Goal: Use online tool/utility

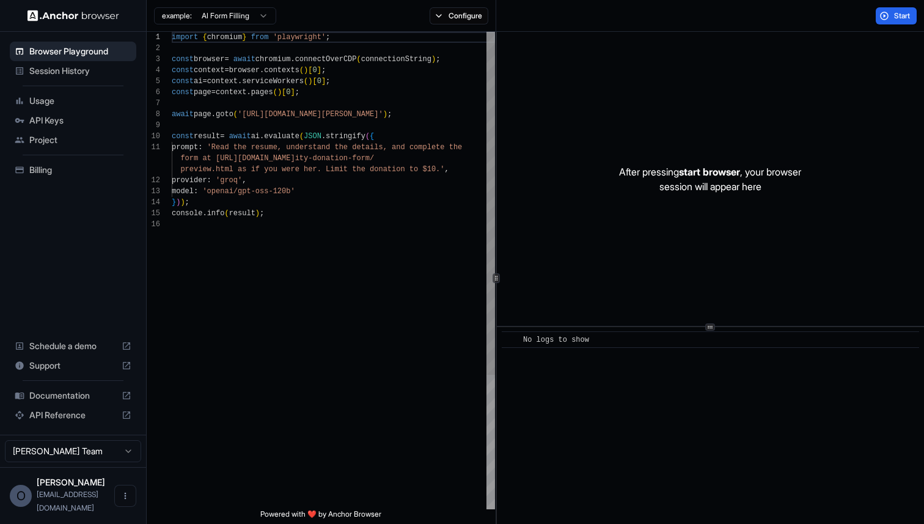
scroll to position [11, 0]
click at [323, 155] on div "import { chromium } from 'playwright' ; const browser = await chromium . connec…" at bounding box center [333, 364] width 323 height 664
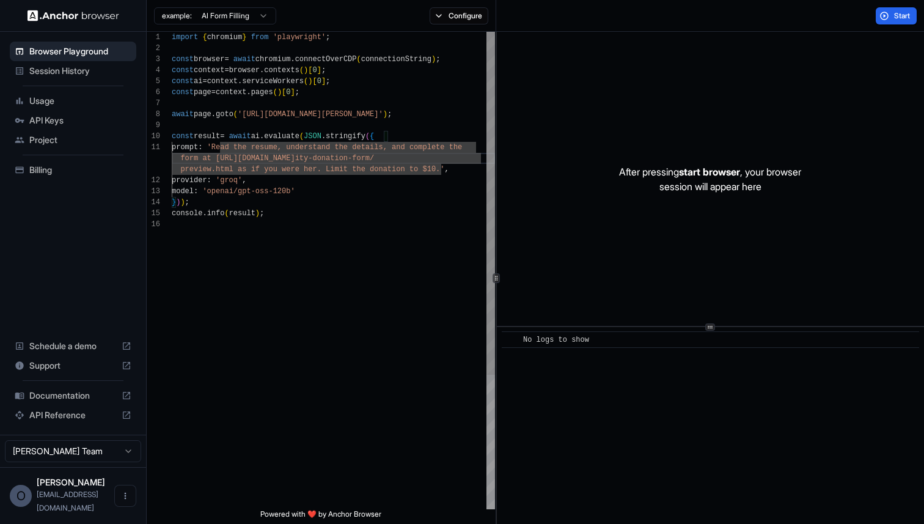
scroll to position [99, 0]
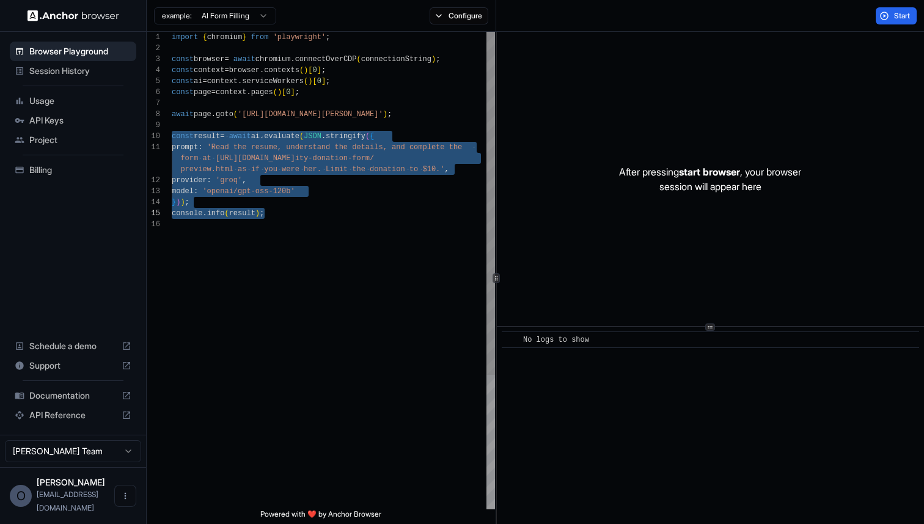
drag, startPoint x: 172, startPoint y: 136, endPoint x: 287, endPoint y: 215, distance: 139.9
click at [287, 215] on div "import { chromium } from 'playwright' ; const browser = await chromium . connec…" at bounding box center [333, 364] width 323 height 664
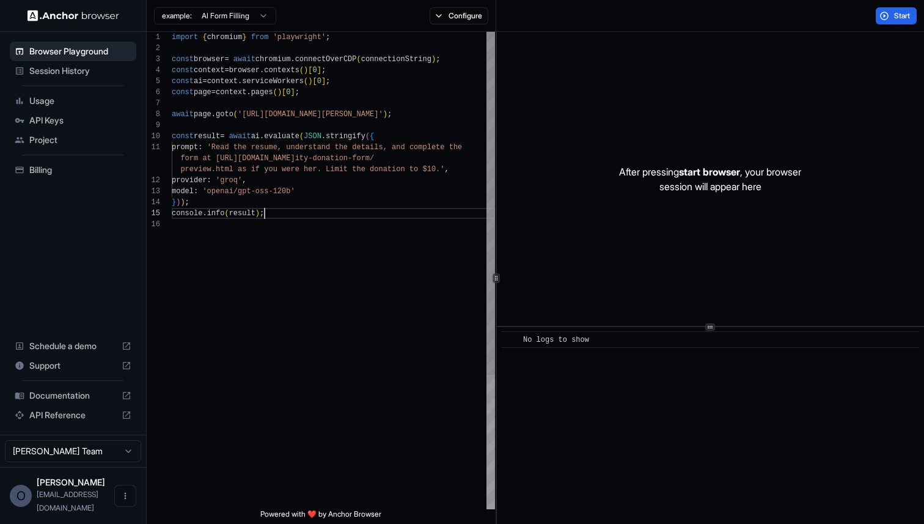
click at [287, 215] on div "import { chromium } from 'playwright' ; const browser = await chromium . connec…" at bounding box center [333, 364] width 323 height 664
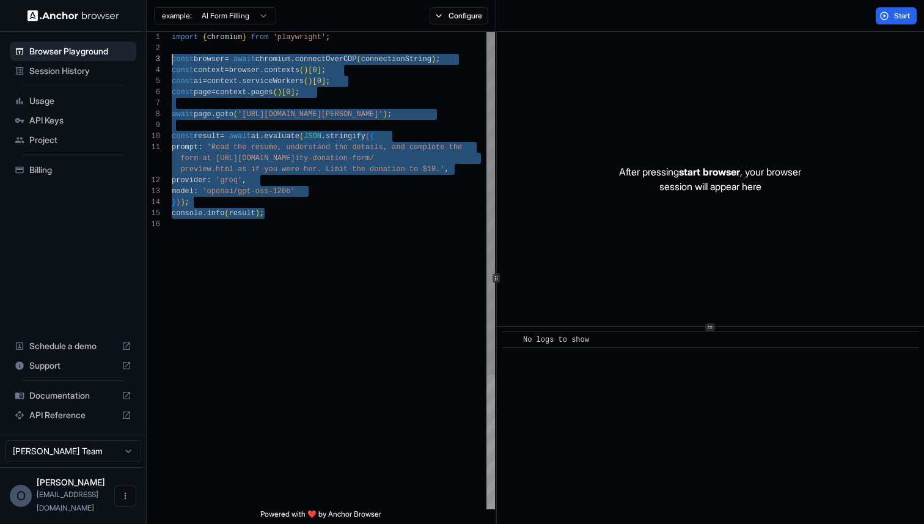
scroll to position [0, 0]
drag, startPoint x: 287, startPoint y: 215, endPoint x: 156, endPoint y: 31, distance: 225.8
click at [172, 32] on div "import { chromium } from 'playwright' ; const browser = await chromium . connec…" at bounding box center [333, 364] width 323 height 664
type textarea "**********"
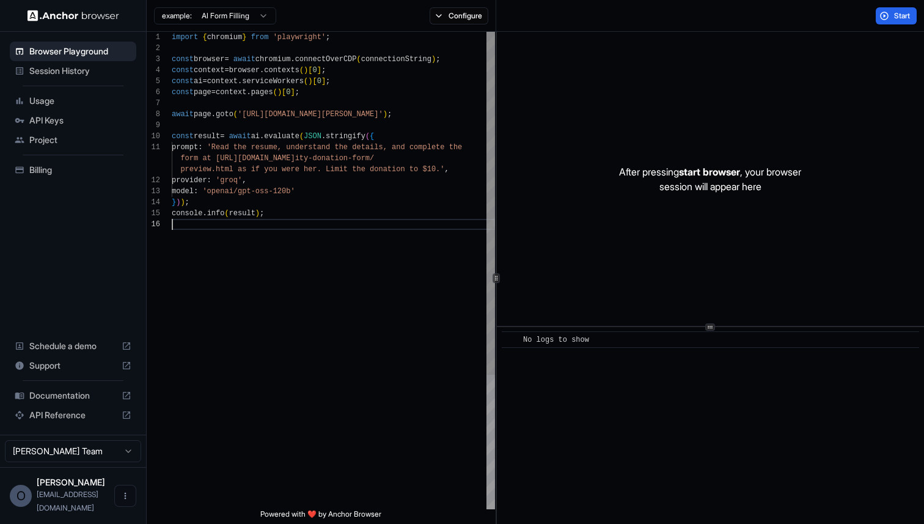
scroll to position [77, 0]
click at [277, 290] on div "import { chromium } from 'playwright' ; const browser = await chromium . connec…" at bounding box center [333, 364] width 323 height 664
